Goal: Find specific page/section: Find specific page/section

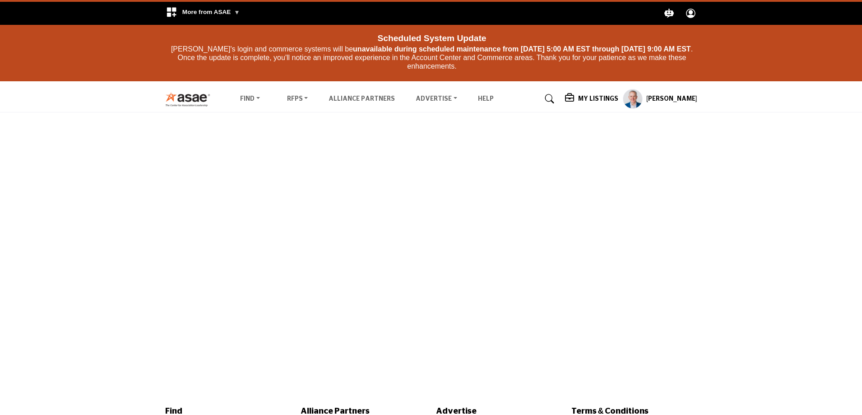
click at [185, 97] on img at bounding box center [190, 99] width 50 height 15
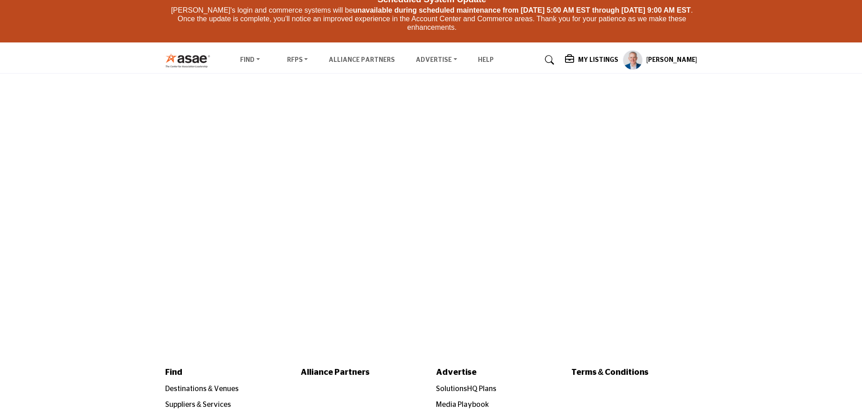
scroll to position [129, 0]
